Goal: Navigation & Orientation: Go to known website

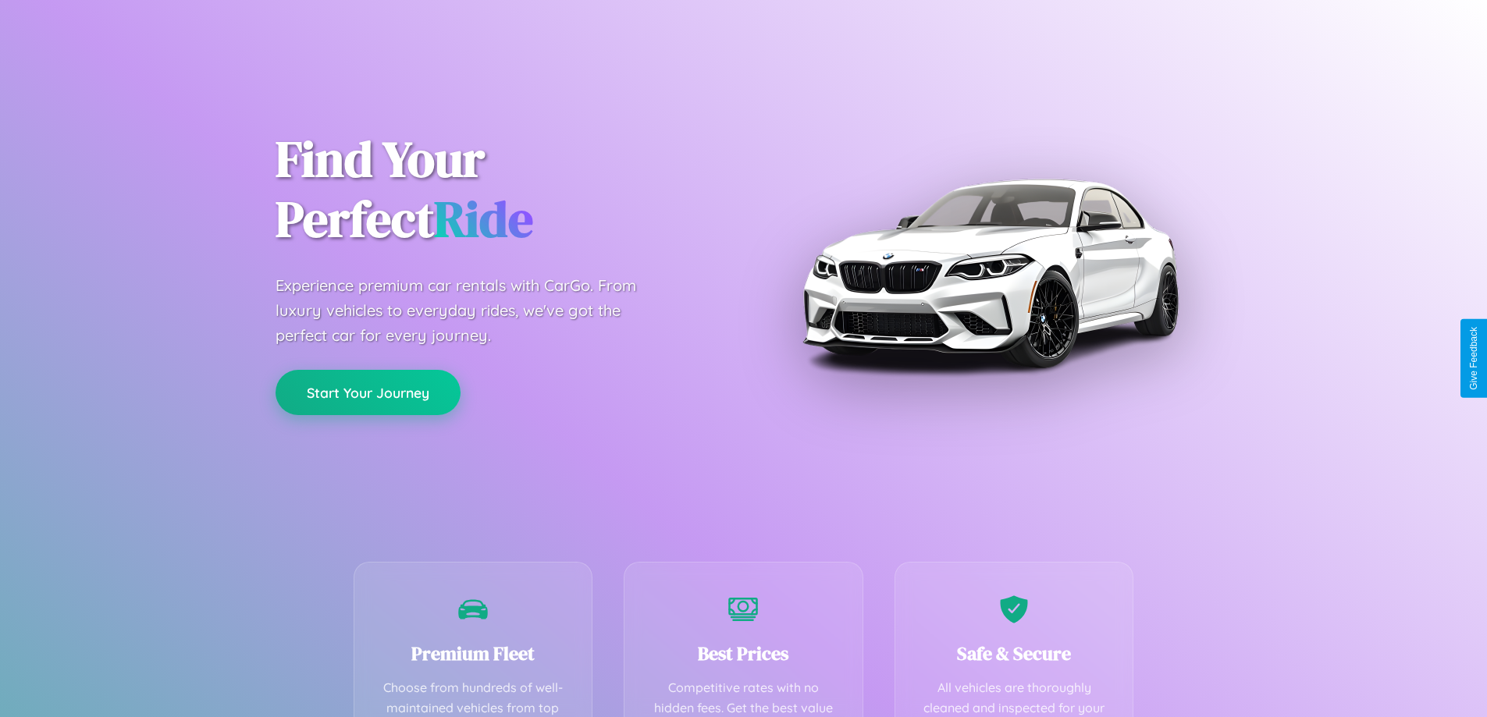
click at [368, 393] on button "Start Your Journey" at bounding box center [368, 392] width 185 height 45
click at [368, 392] on button "Start Your Journey" at bounding box center [368, 392] width 185 height 45
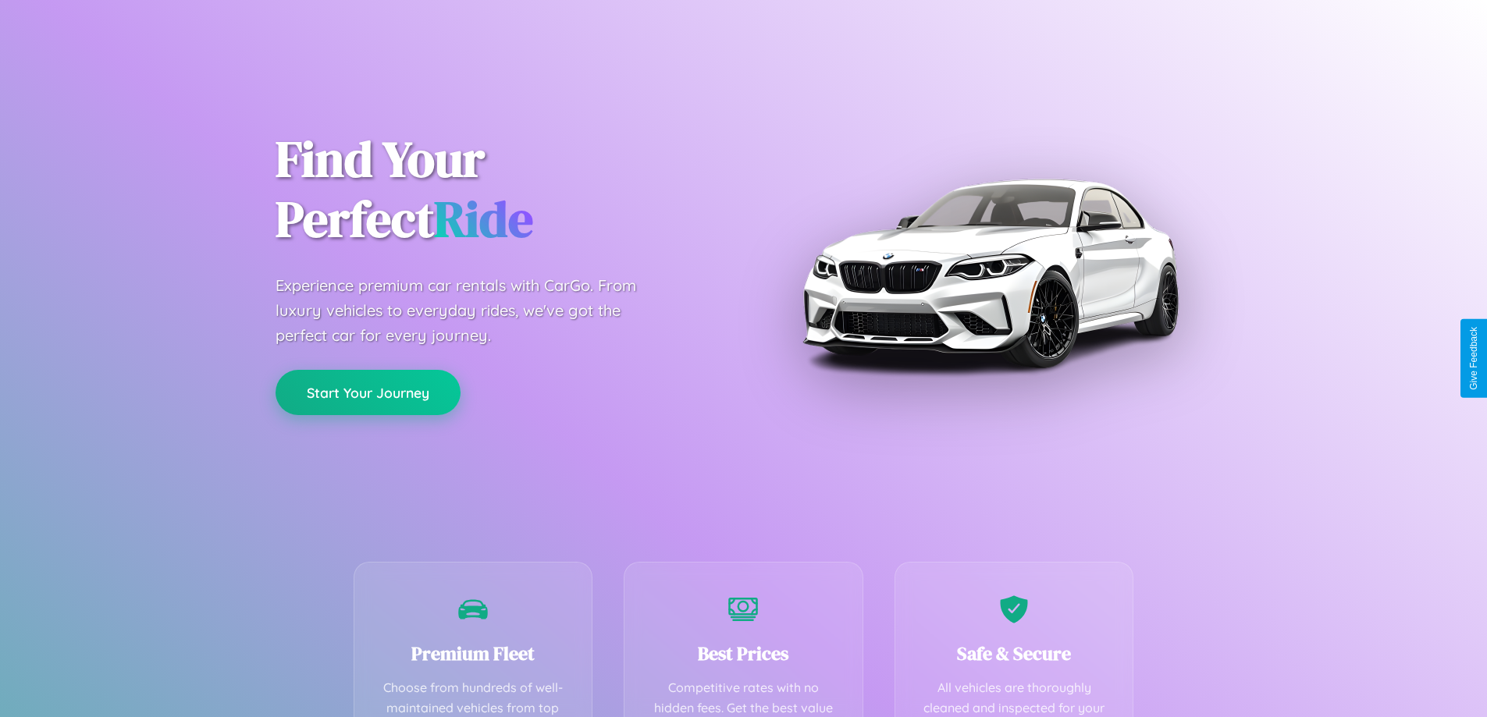
click at [368, 392] on button "Start Your Journey" at bounding box center [368, 392] width 185 height 45
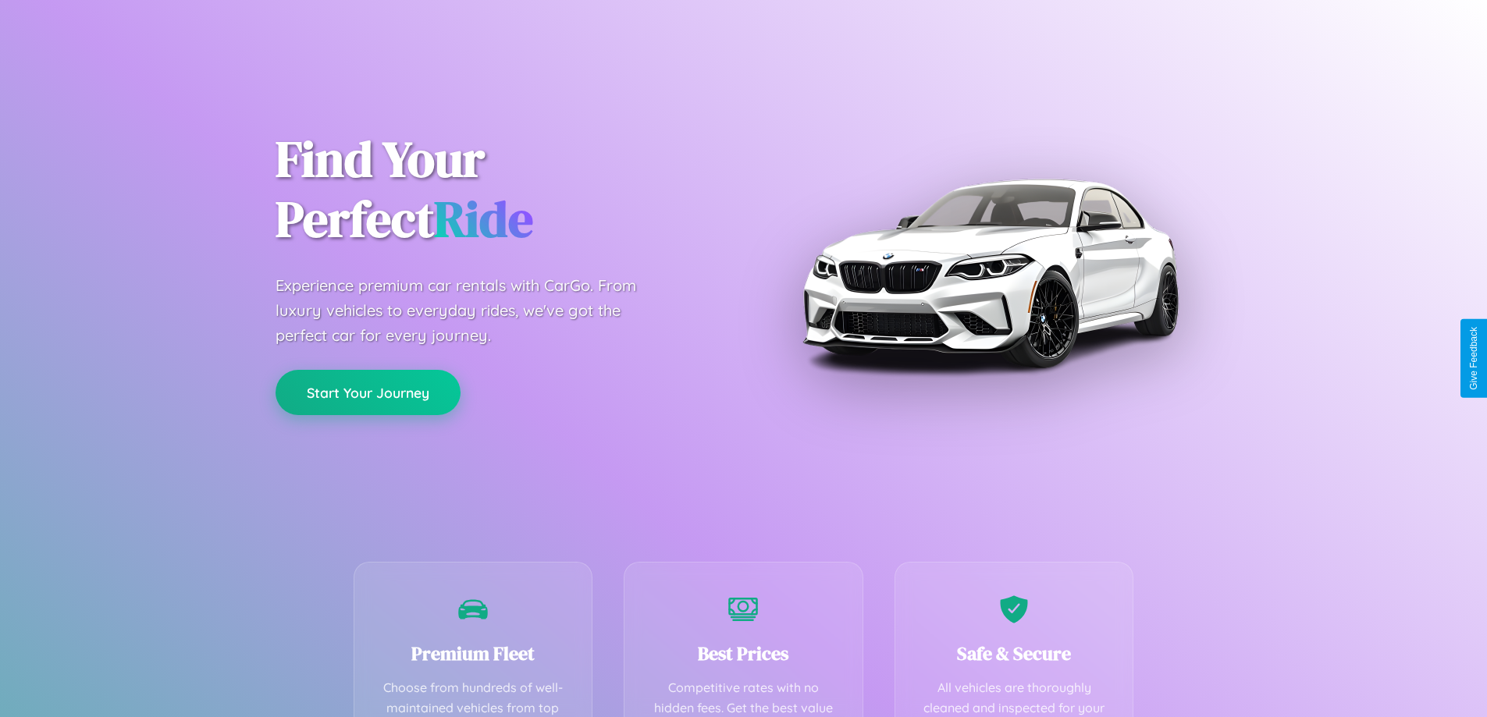
click at [368, 392] on button "Start Your Journey" at bounding box center [368, 392] width 185 height 45
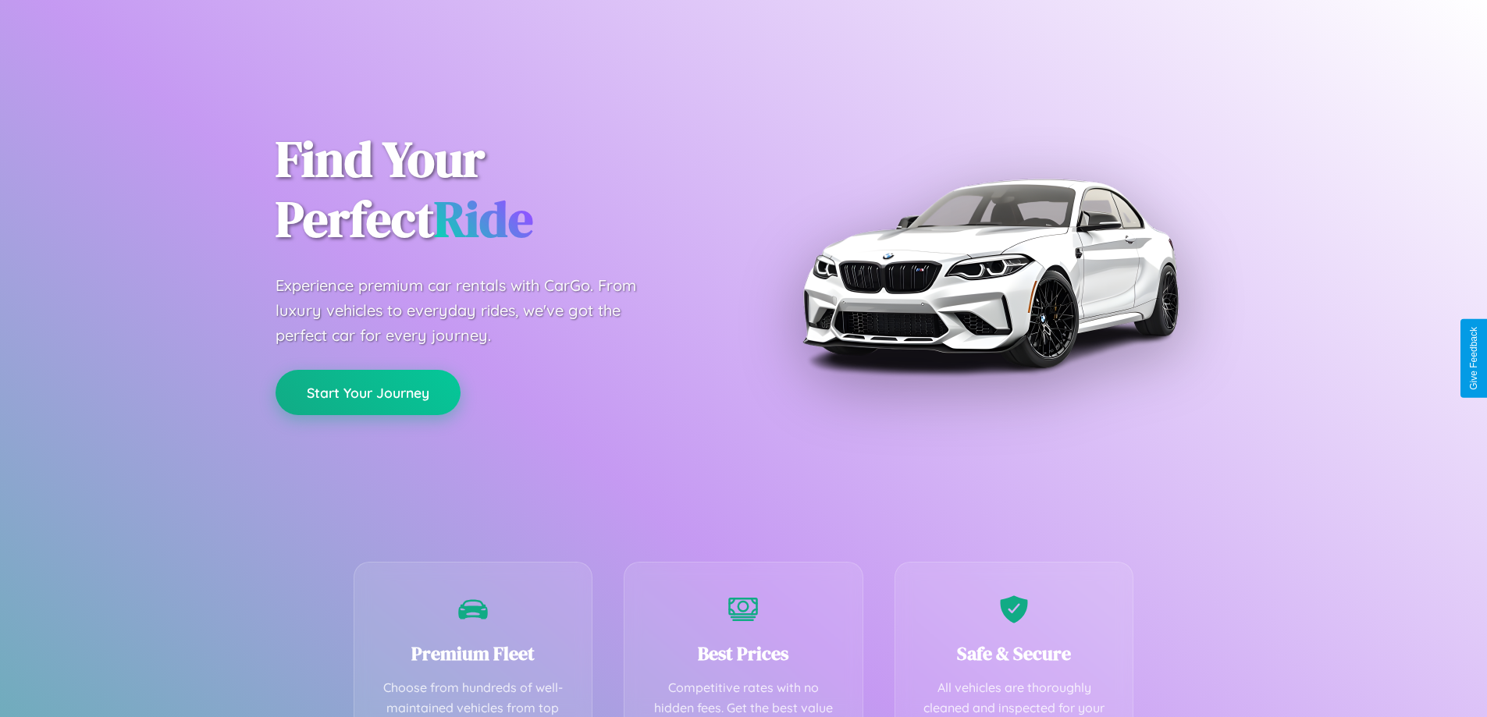
click at [368, 392] on button "Start Your Journey" at bounding box center [368, 392] width 185 height 45
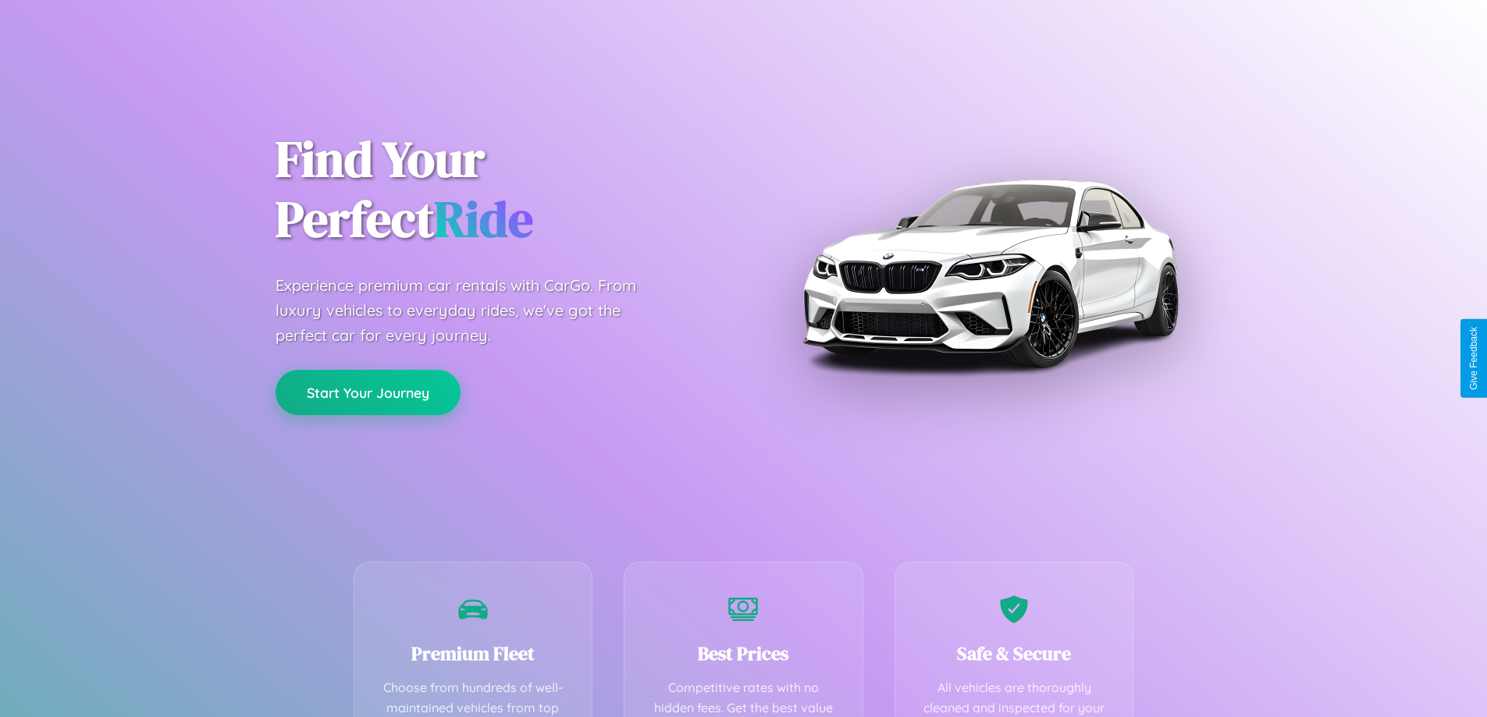
click at [368, 392] on button "Start Your Journey" at bounding box center [368, 392] width 185 height 45
